Goal: Task Accomplishment & Management: Complete application form

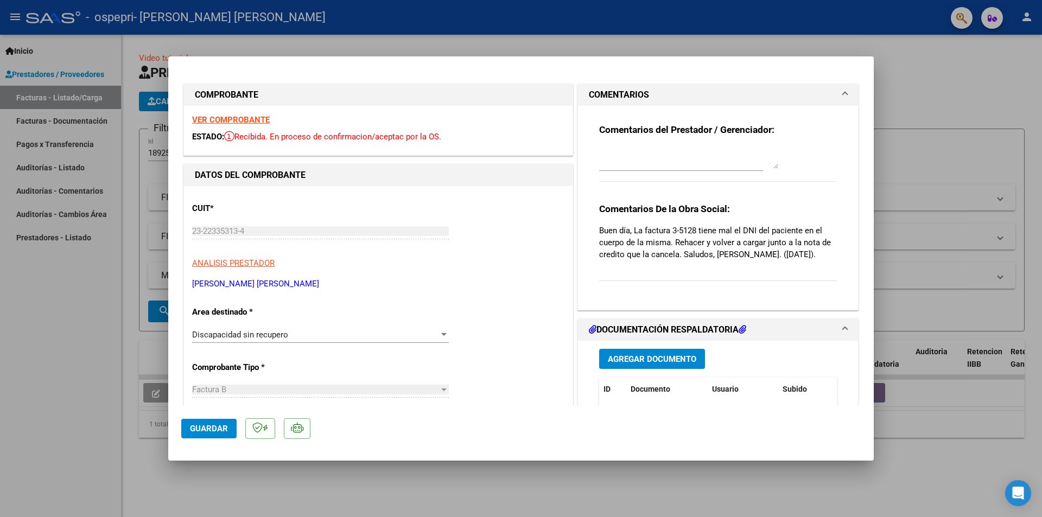
click at [259, 119] on strong "VER COMPROBANTE" at bounding box center [231, 120] width 78 height 10
click at [914, 112] on div at bounding box center [521, 258] width 1042 height 517
type input "$ 0,00"
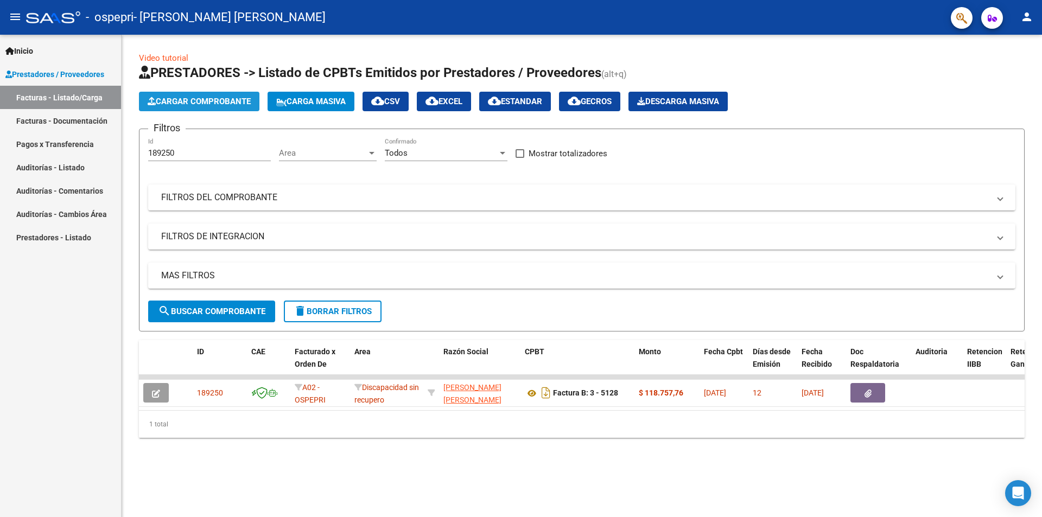
click at [246, 104] on span "Cargar Comprobante" at bounding box center [199, 102] width 103 height 10
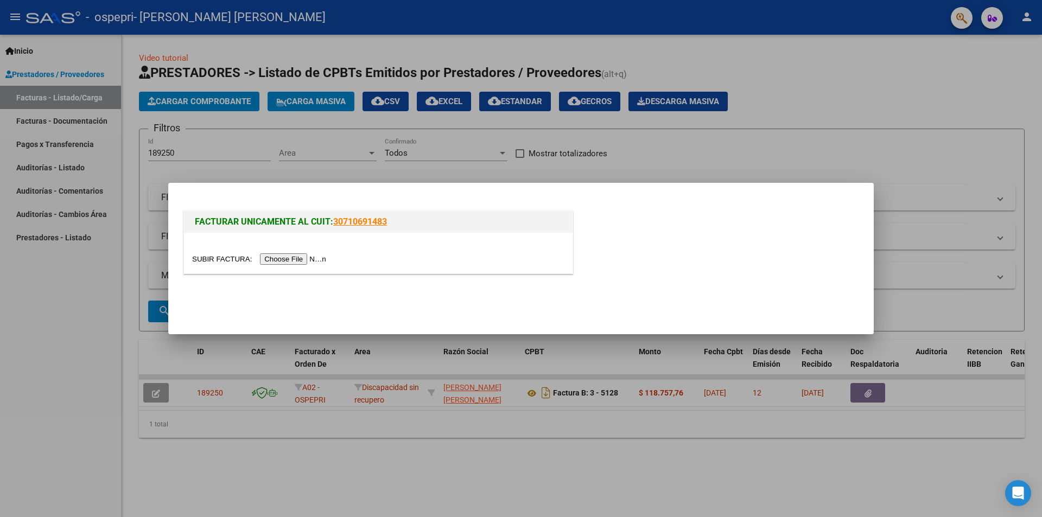
click at [308, 258] on input "file" at bounding box center [260, 258] width 137 height 11
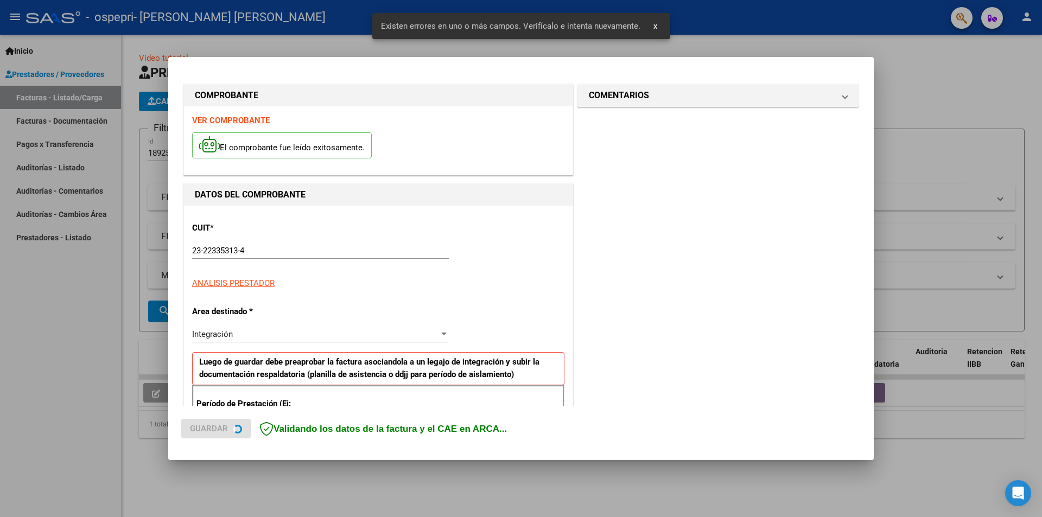
scroll to position [189, 0]
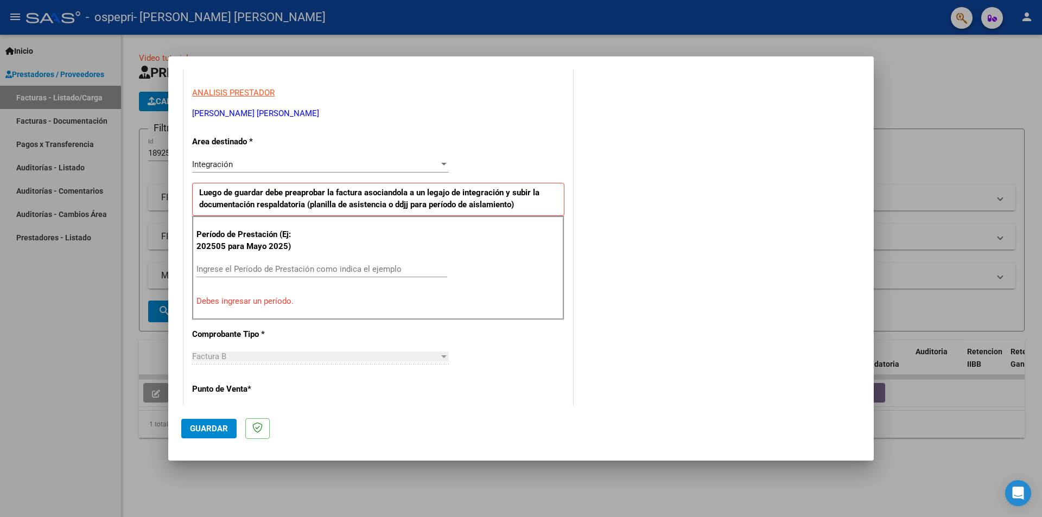
click at [929, 99] on div at bounding box center [521, 258] width 1042 height 517
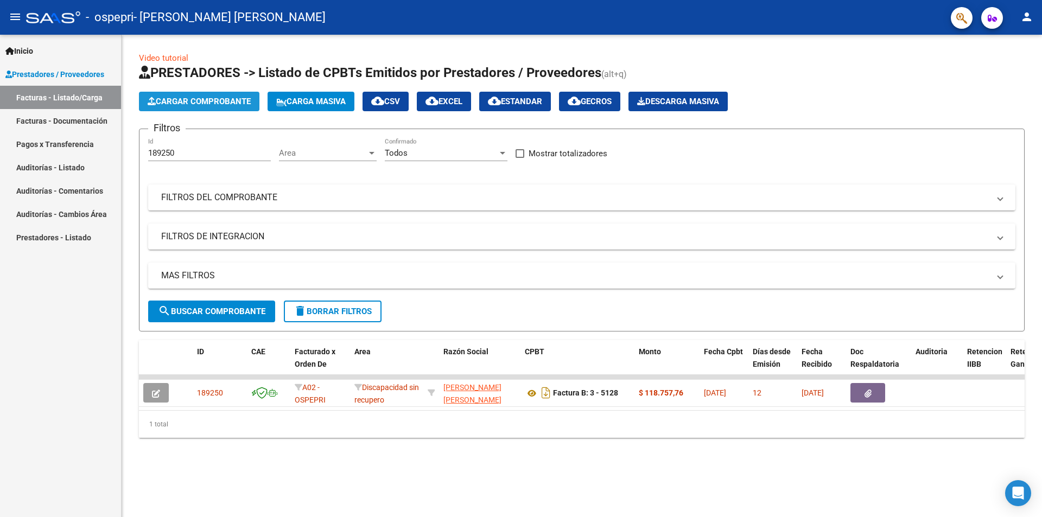
click at [197, 98] on span "Cargar Comprobante" at bounding box center [199, 102] width 103 height 10
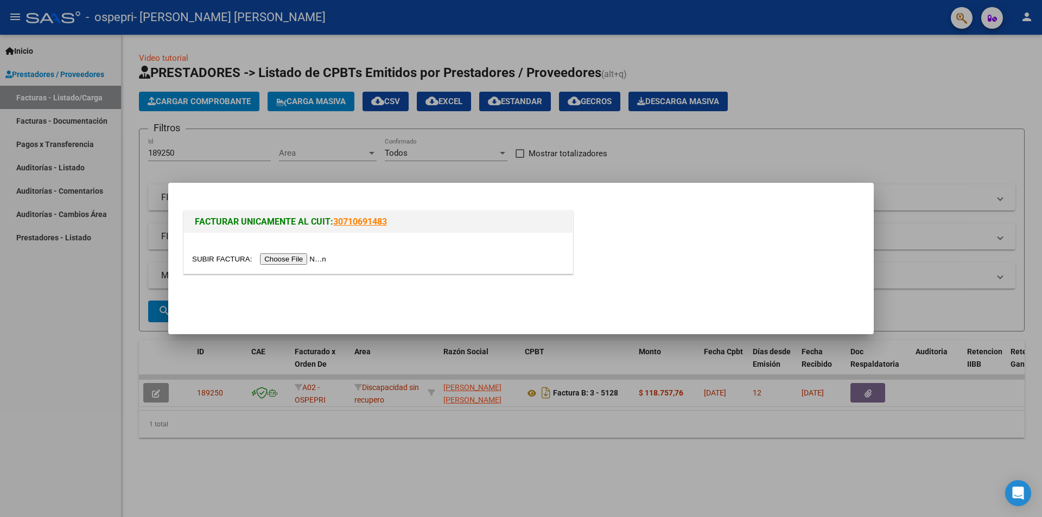
click at [295, 257] on input "file" at bounding box center [260, 258] width 137 height 11
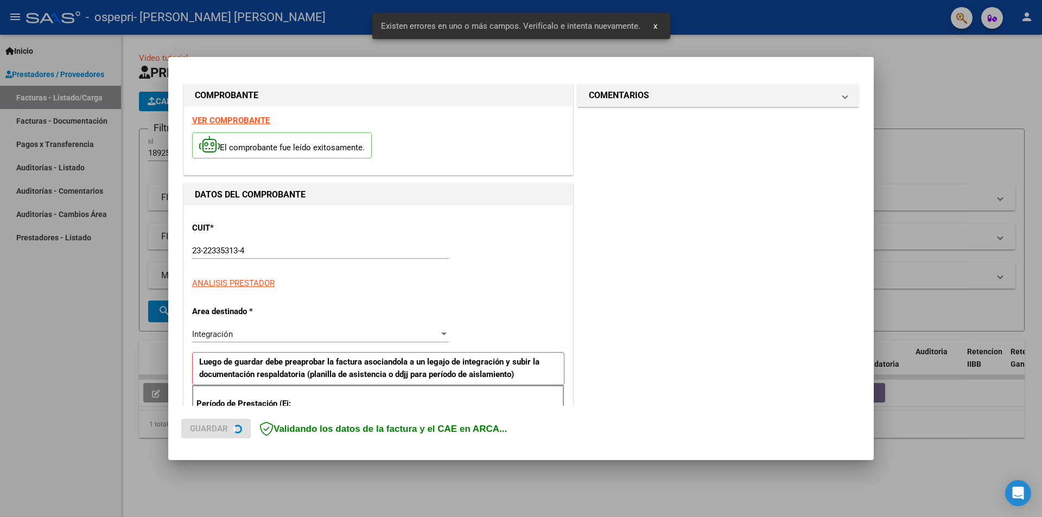
scroll to position [189, 0]
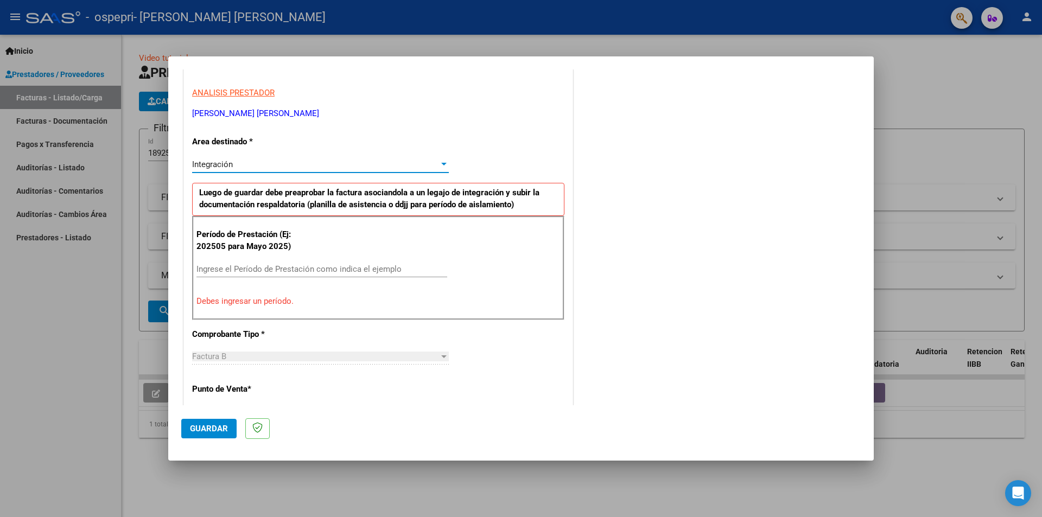
click at [441, 166] on div at bounding box center [443, 164] width 5 height 3
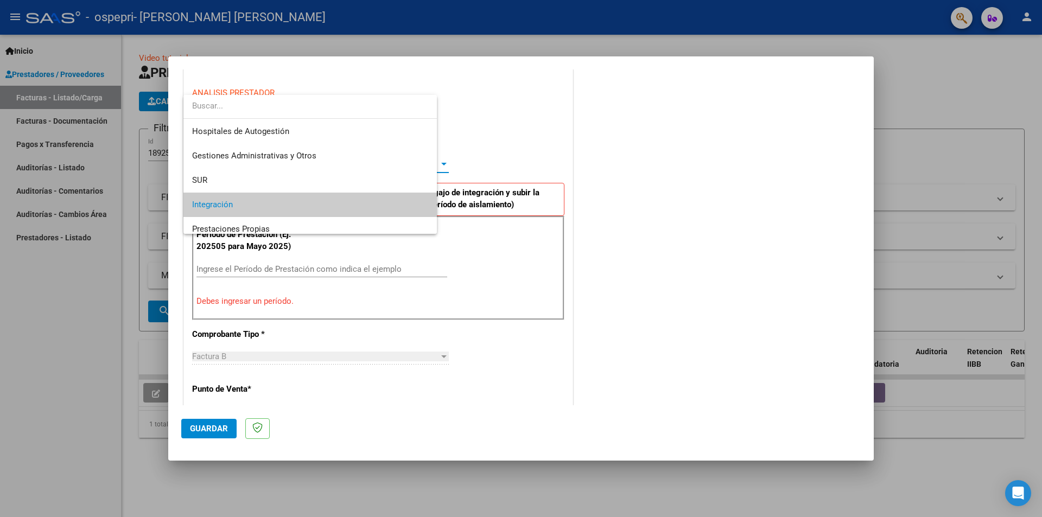
scroll to position [41, 0]
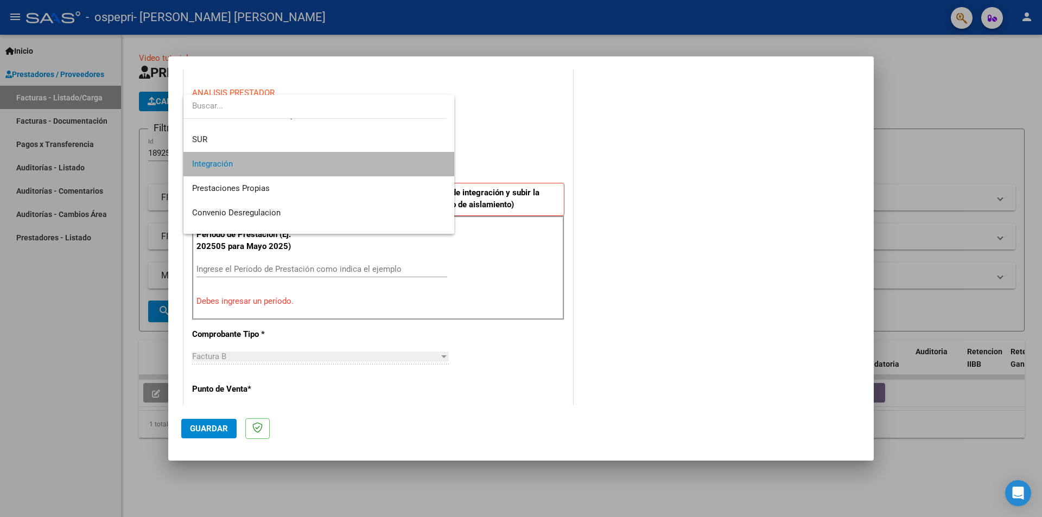
click at [439, 166] on mat-option "Integración" at bounding box center [318, 164] width 271 height 24
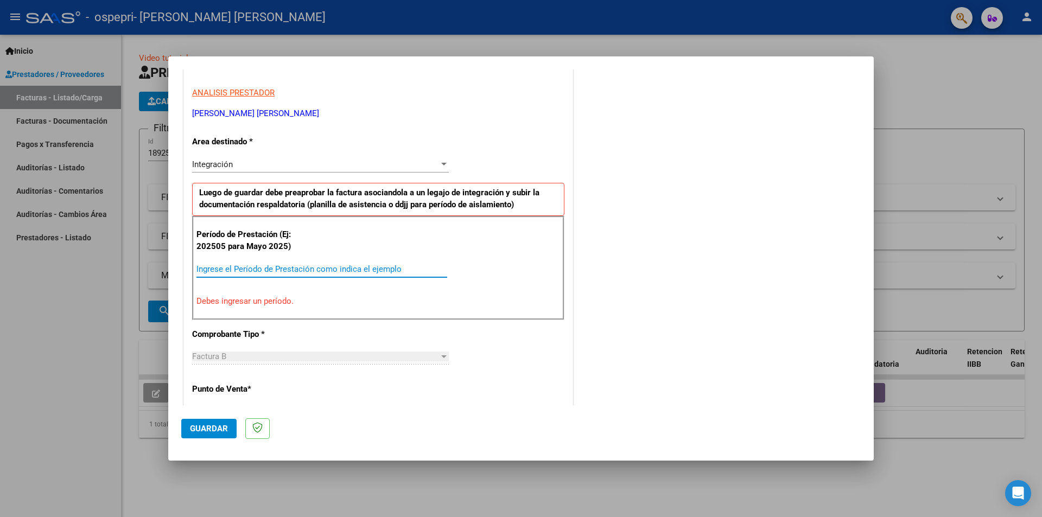
click at [349, 270] on input "Ingrese el Período de Prestación como indica el ejemplo" at bounding box center [321, 269] width 251 height 10
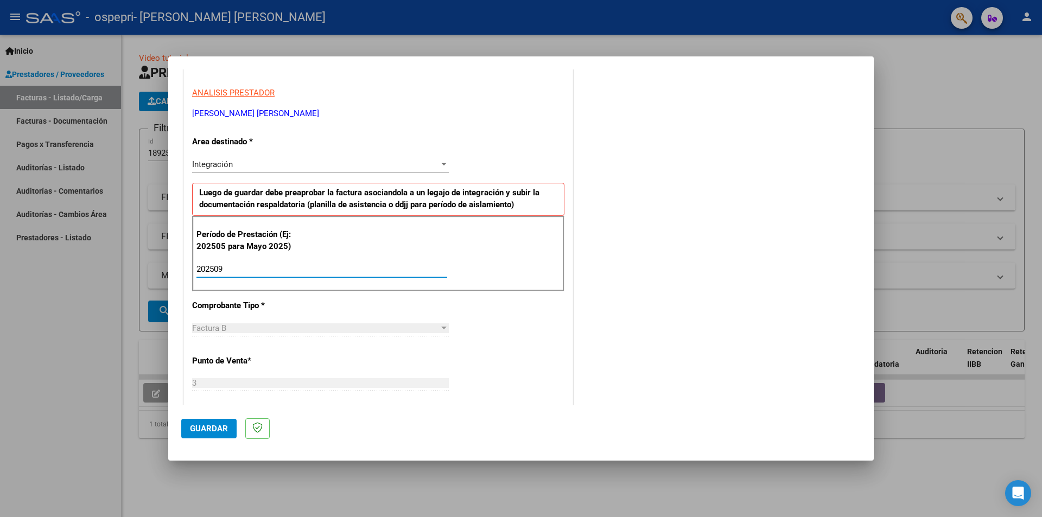
type input "202509"
click at [201, 424] on button "Guardar" at bounding box center [208, 429] width 55 height 20
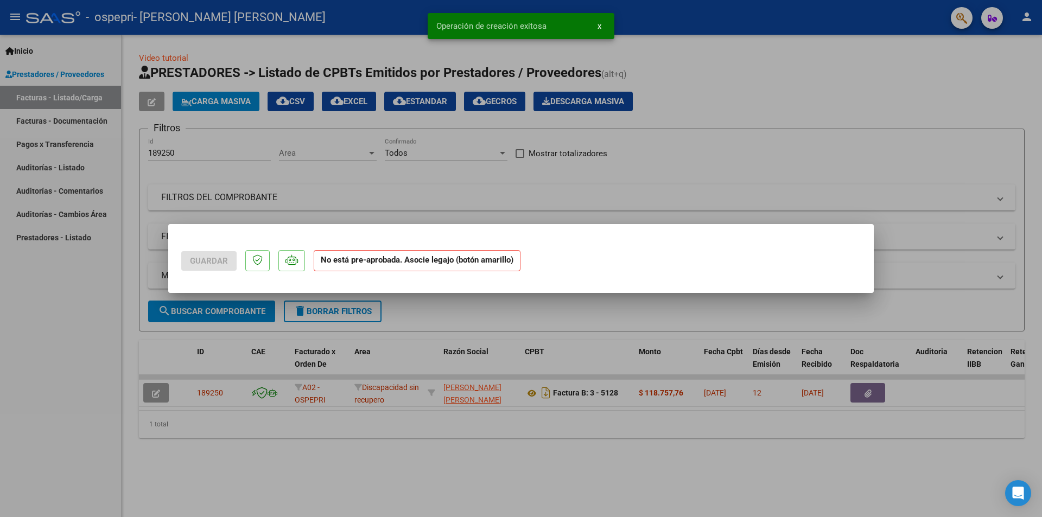
scroll to position [0, 0]
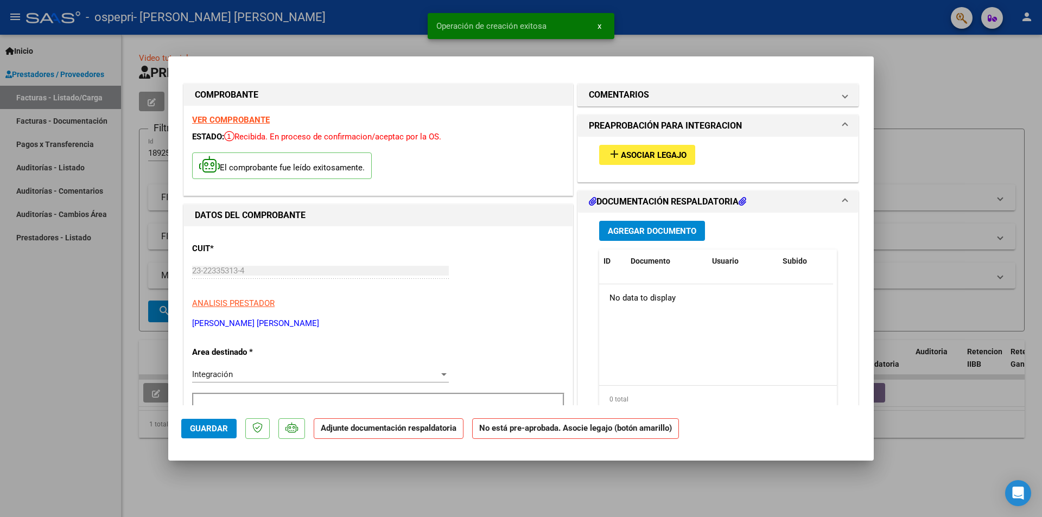
click at [259, 117] on strong "VER COMPROBANTE" at bounding box center [231, 120] width 78 height 10
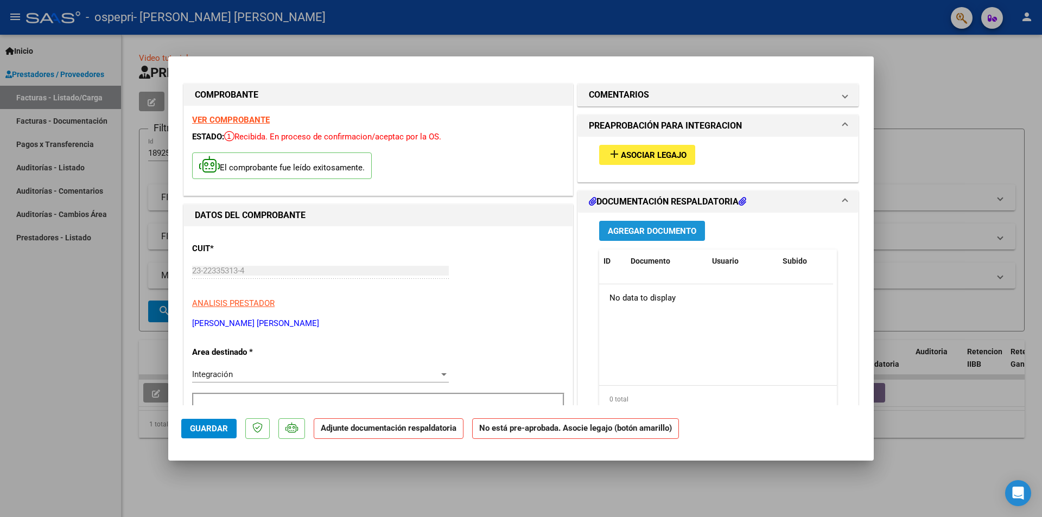
click at [664, 227] on span "Agregar Documento" at bounding box center [652, 231] width 88 height 10
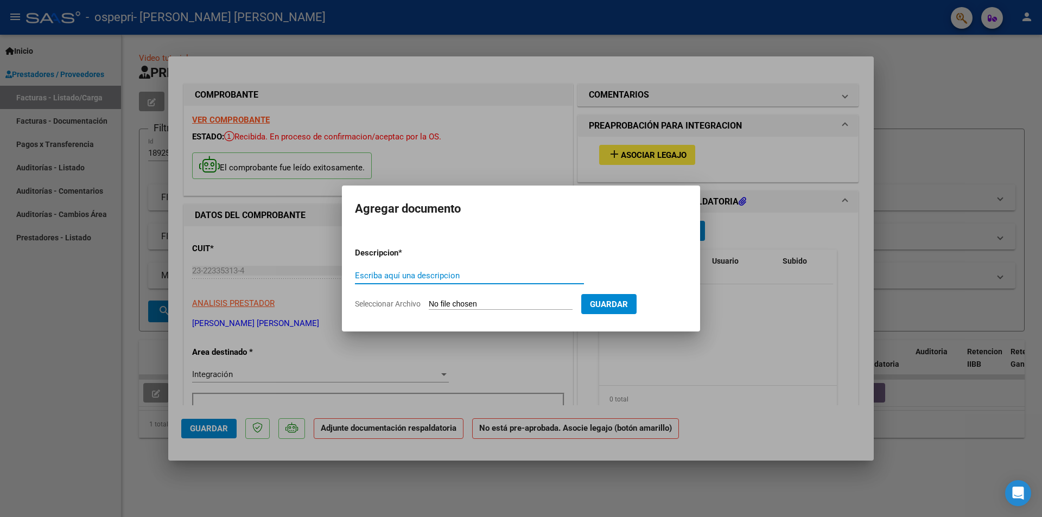
click at [493, 273] on input "Escriba aquí una descripcion" at bounding box center [469, 276] width 229 height 10
type input "NOTA DE CREDITO B"
click at [496, 306] on input "Seleccionar Archivo" at bounding box center [501, 305] width 144 height 10
type input "C:\fakepath\23223353134_008_00003_00000097.pdf"
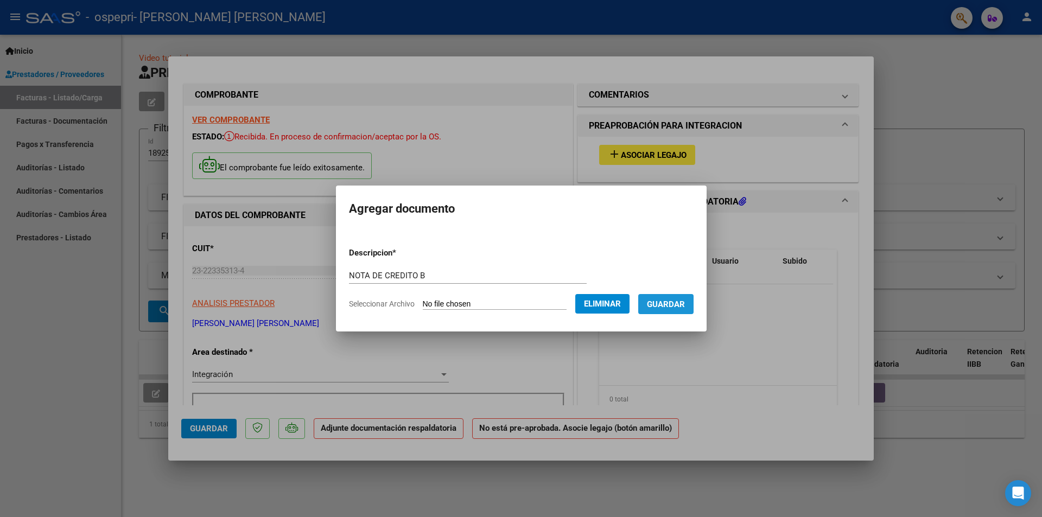
click at [677, 304] on span "Guardar" at bounding box center [666, 305] width 38 height 10
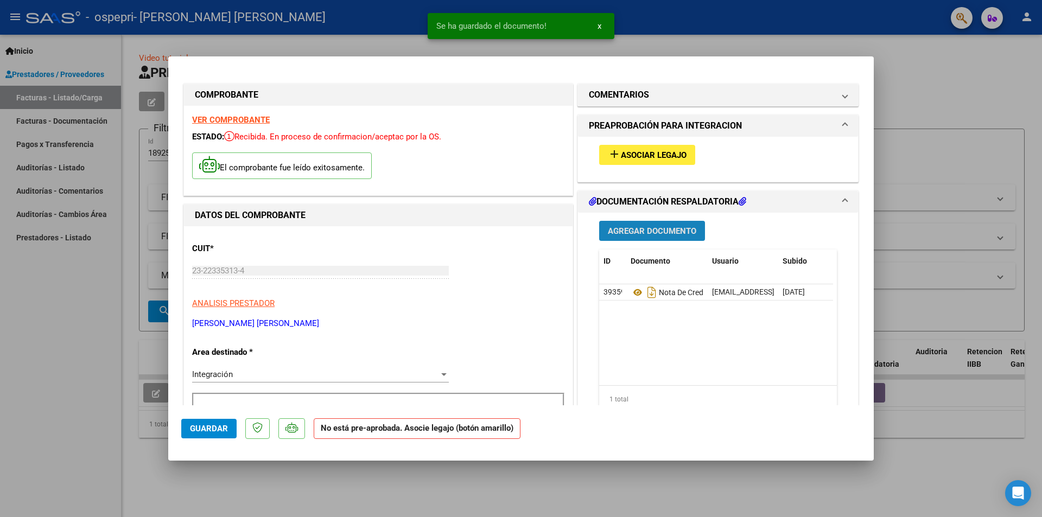
click at [665, 231] on span "Agregar Documento" at bounding box center [652, 231] width 88 height 10
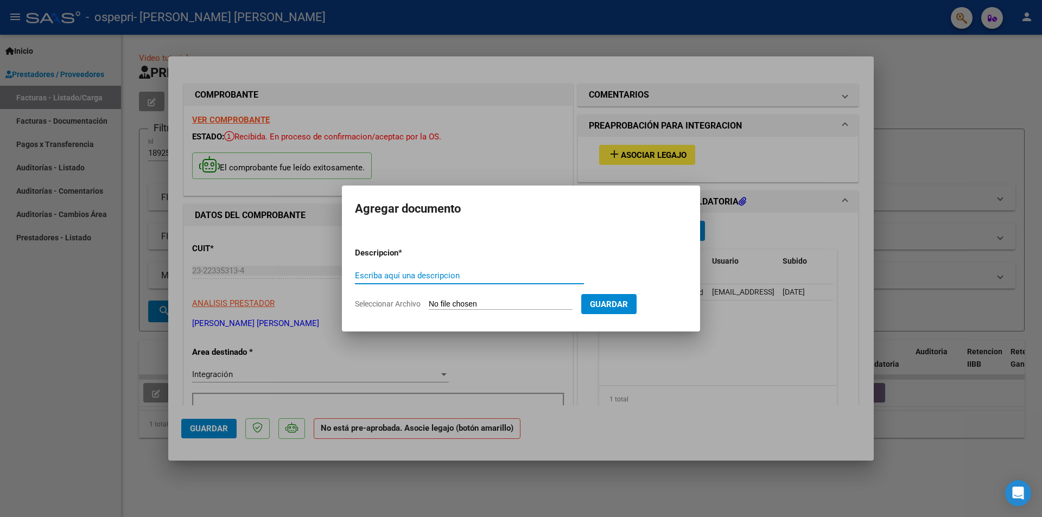
click at [478, 272] on input "Escriba aquí una descripcion" at bounding box center [469, 276] width 229 height 10
type input "FIRMA [PERSON_NAME]"
click at [443, 301] on input "Seleccionar Archivo" at bounding box center [501, 305] width 144 height 10
type input "C:\fakepath\MOLLINEDO-FIRMA.pdf"
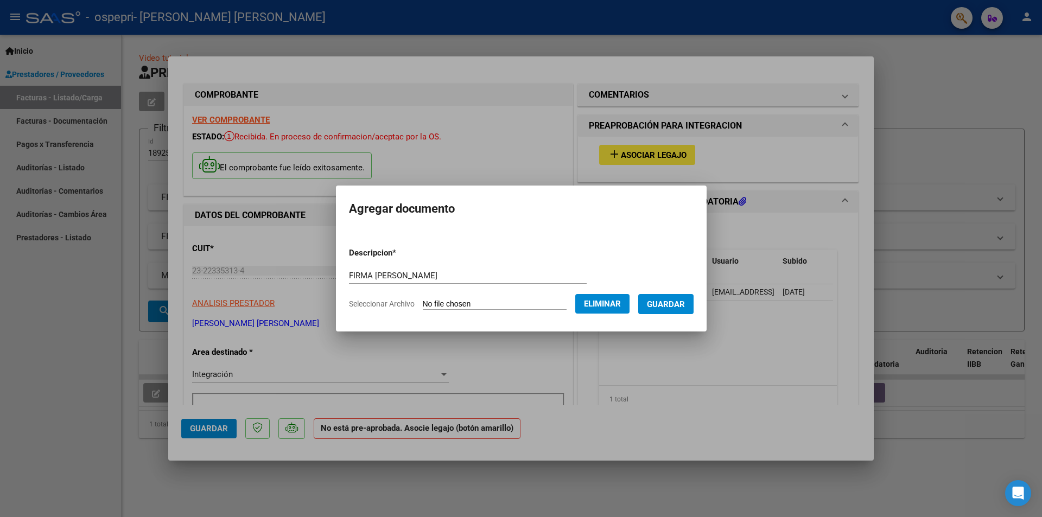
click at [667, 304] on span "Guardar" at bounding box center [666, 305] width 38 height 10
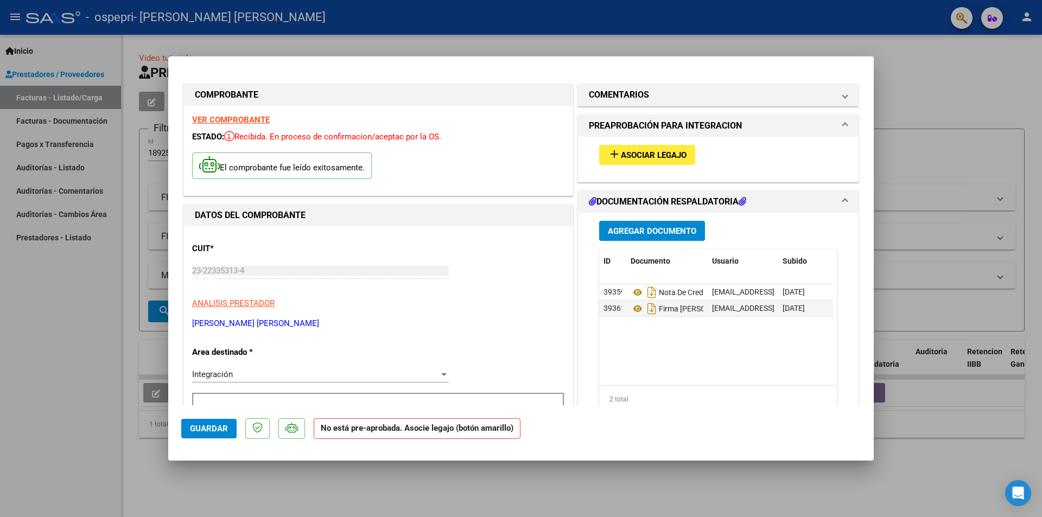
click at [952, 105] on div at bounding box center [521, 258] width 1042 height 517
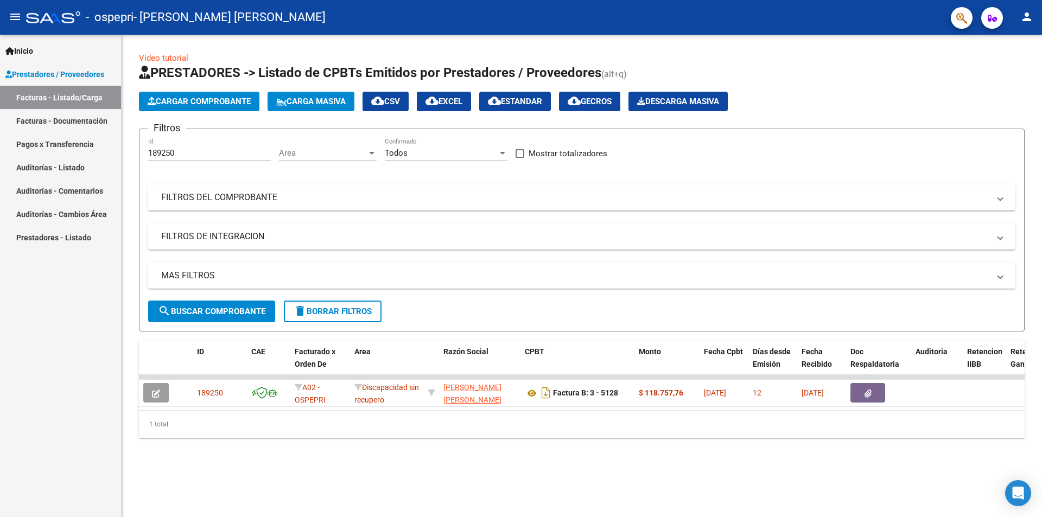
click at [1028, 18] on mat-icon "person" at bounding box center [1026, 16] width 13 height 13
click at [1014, 73] on button "exit_to_app Salir" at bounding box center [1004, 72] width 66 height 26
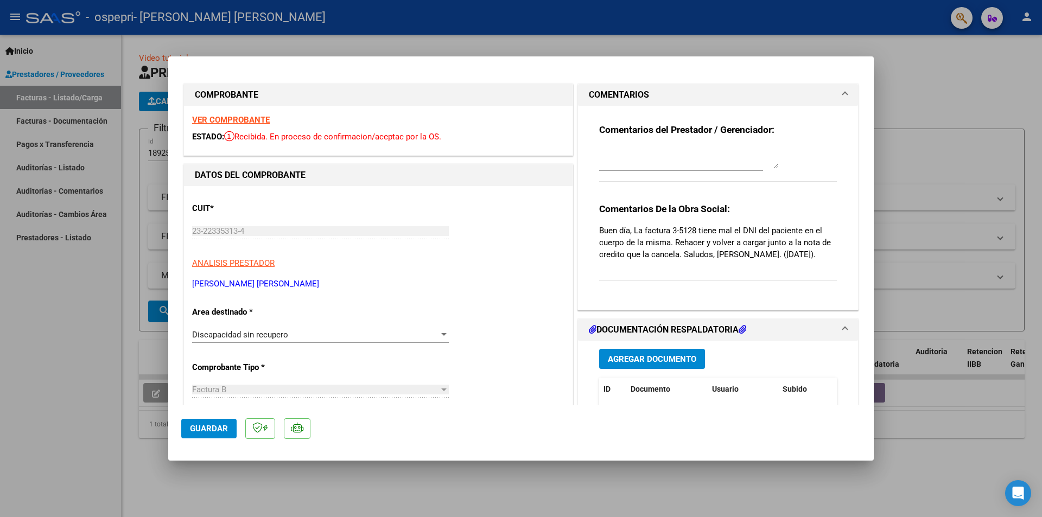
click at [950, 112] on div at bounding box center [521, 258] width 1042 height 517
type input "$ 0,00"
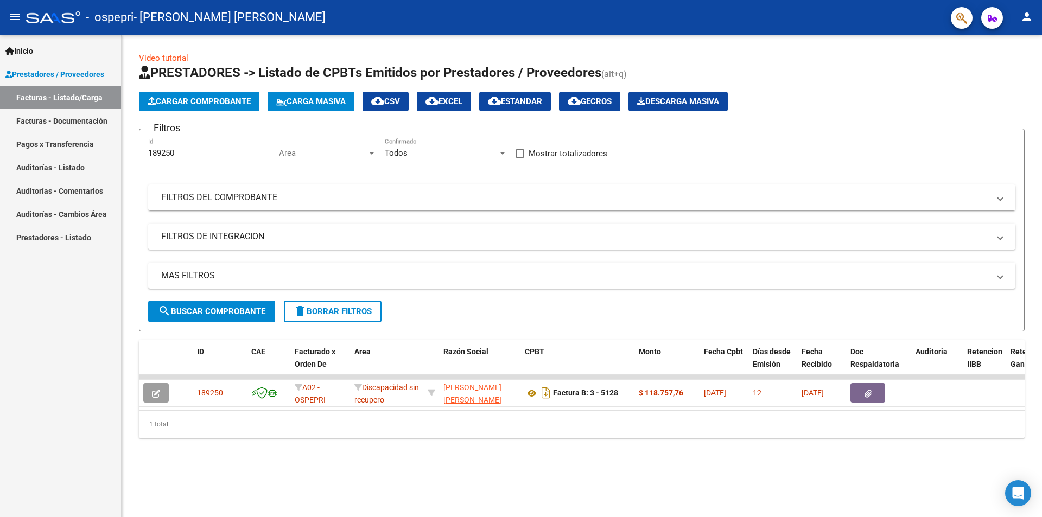
click at [306, 231] on mat-panel-title "FILTROS DE INTEGRACION" at bounding box center [575, 237] width 828 height 12
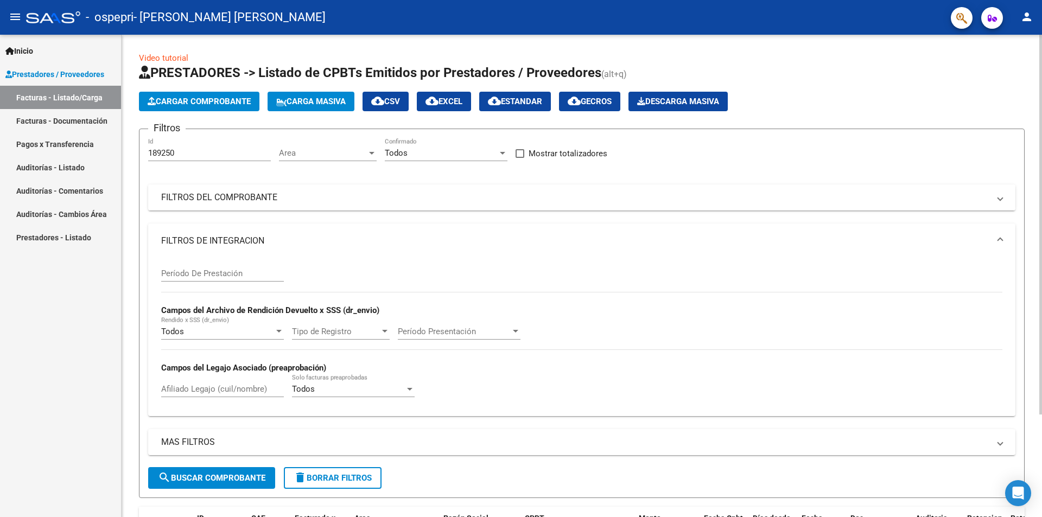
click at [422, 195] on mat-panel-title "FILTROS DEL COMPROBANTE" at bounding box center [575, 198] width 828 height 12
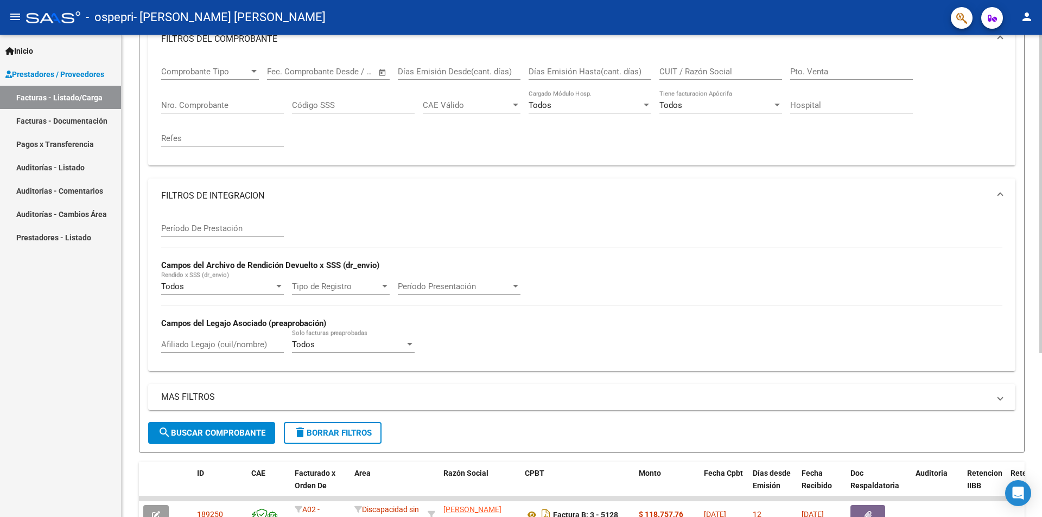
scroll to position [248, 0]
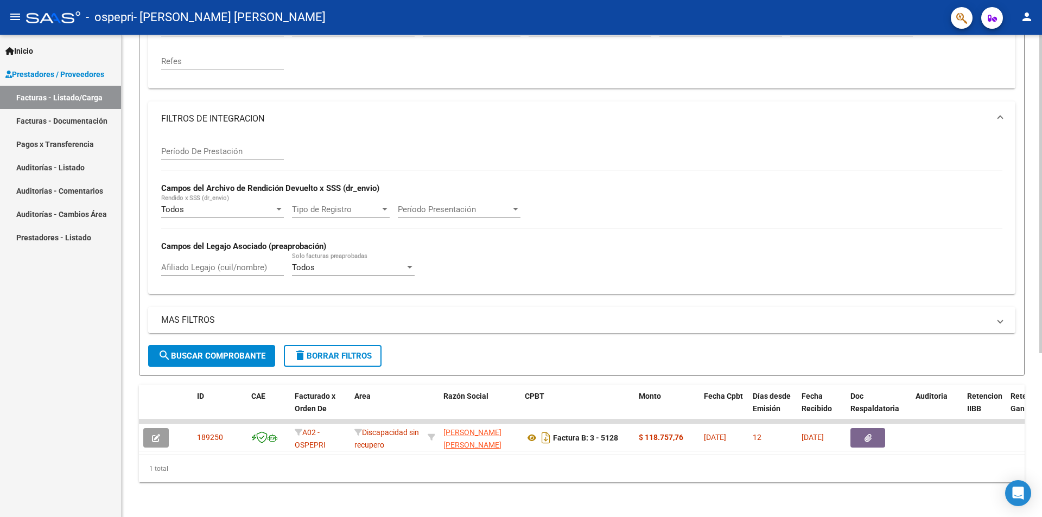
click at [491, 314] on mat-panel-title "MAS FILTROS" at bounding box center [575, 320] width 828 height 12
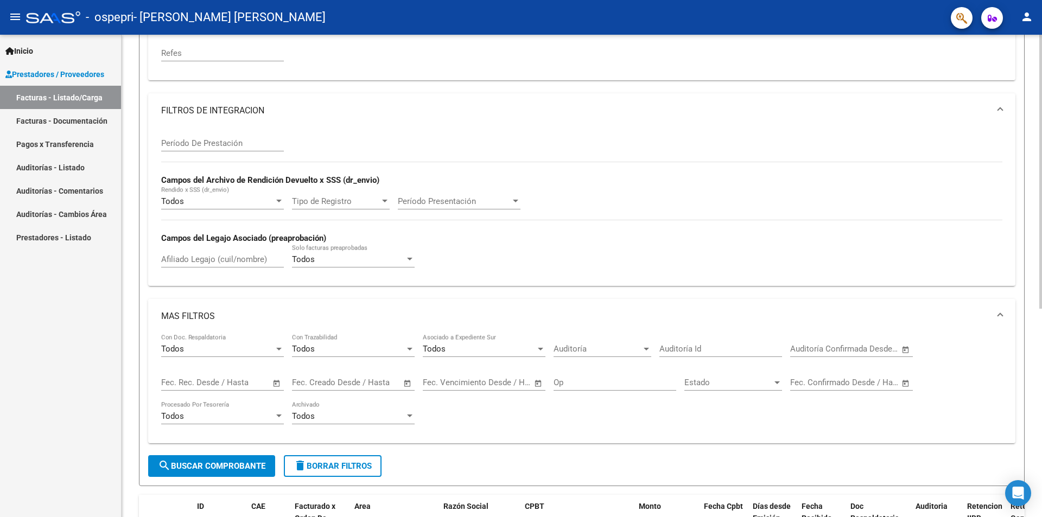
scroll to position [366, 0]
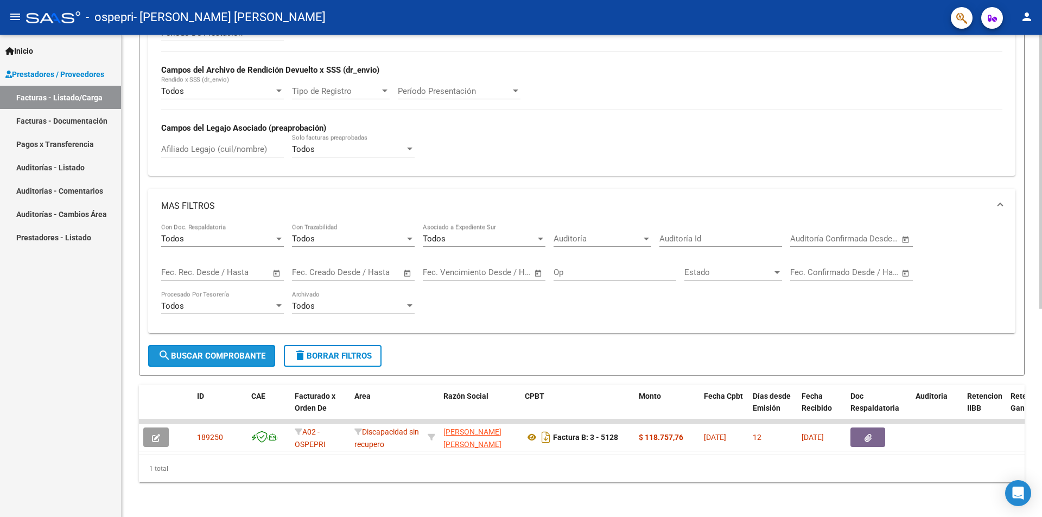
click at [230, 352] on span "search Buscar Comprobante" at bounding box center [211, 356] width 107 height 10
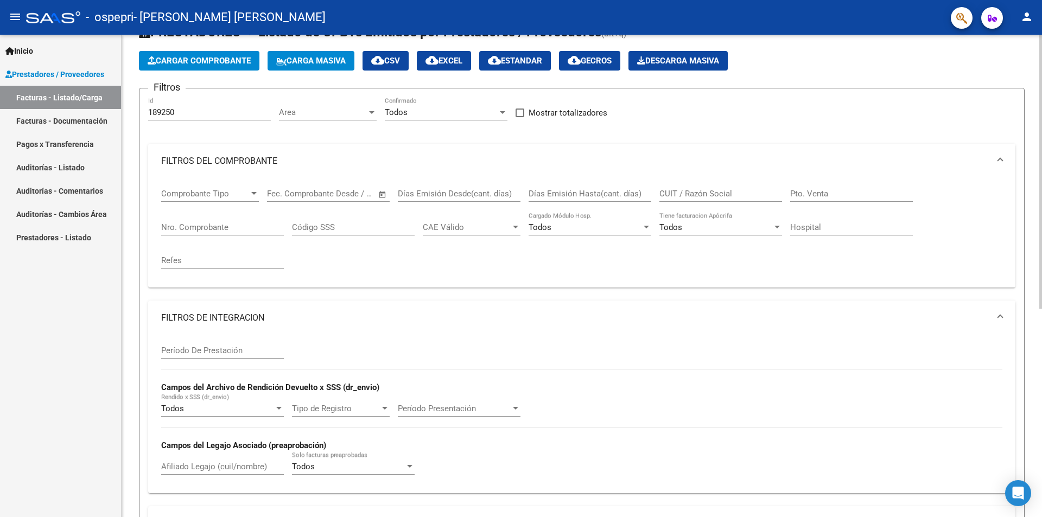
scroll to position [0, 0]
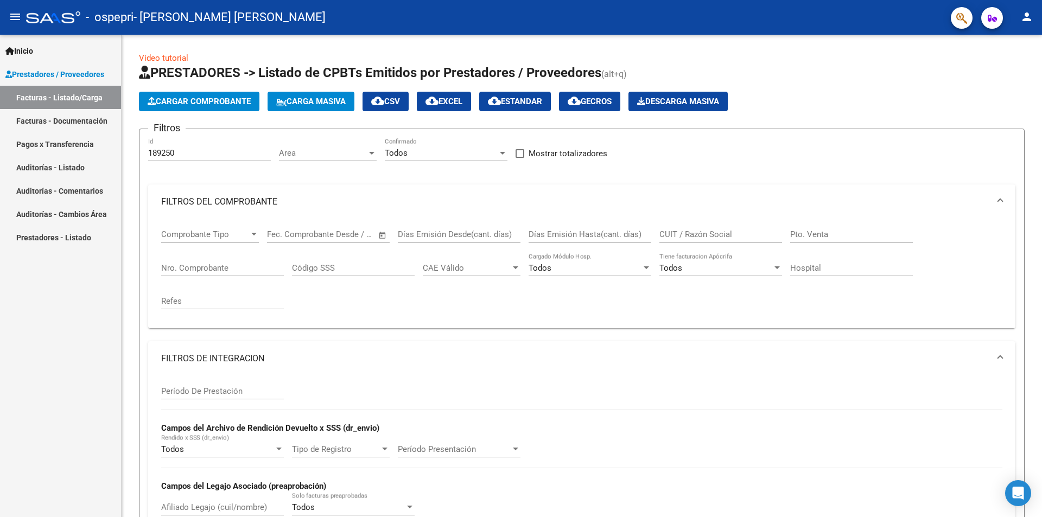
click at [37, 98] on link "Facturas - Listado/Carga" at bounding box center [60, 97] width 121 height 23
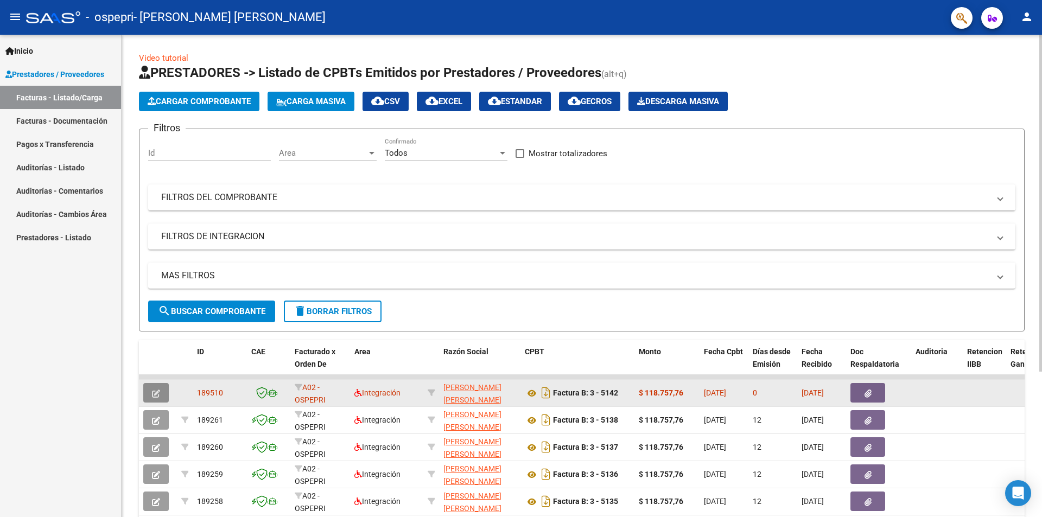
click at [149, 392] on button "button" at bounding box center [156, 393] width 26 height 20
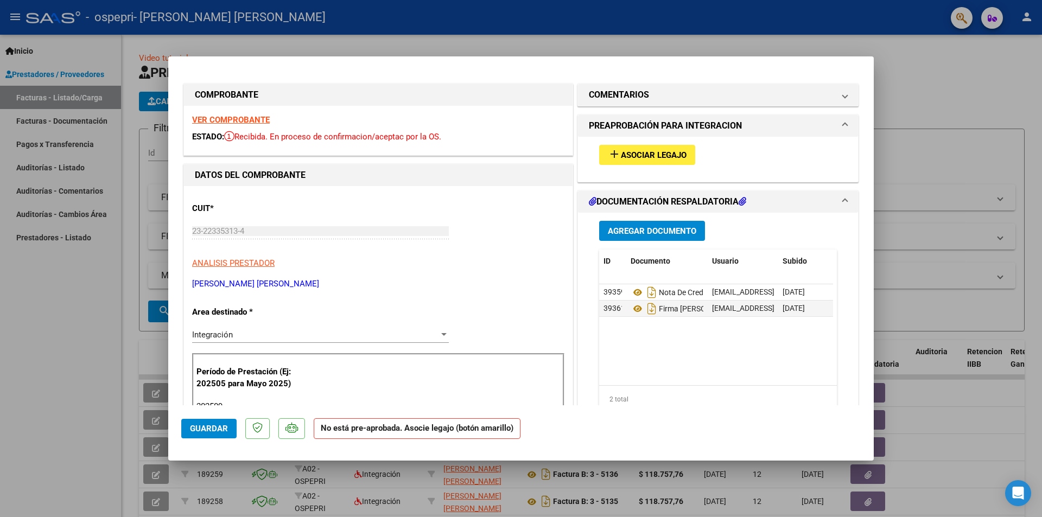
click at [252, 118] on strong "VER COMPROBANTE" at bounding box center [231, 120] width 78 height 10
click at [958, 78] on div at bounding box center [521, 258] width 1042 height 517
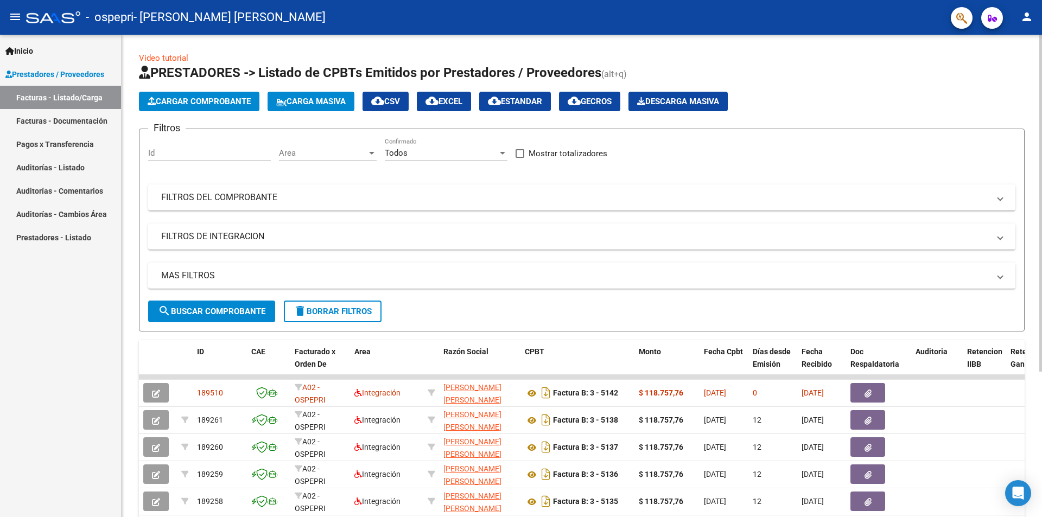
click at [973, 75] on h1 "PRESTADORES -> Listado de CPBTs Emitidos por Prestadores / Proveedores (alt+q)" at bounding box center [582, 73] width 886 height 19
